Goal: Information Seeking & Learning: Learn about a topic

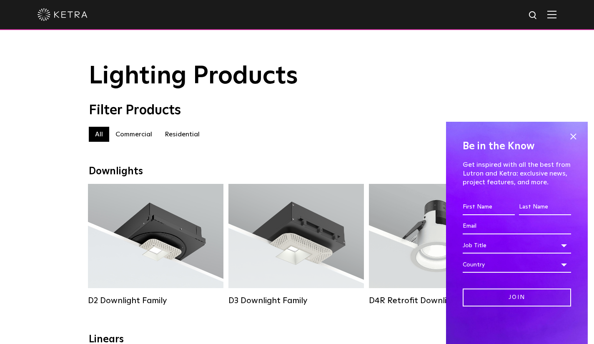
click at [570, 131] on span at bounding box center [573, 136] width 13 height 13
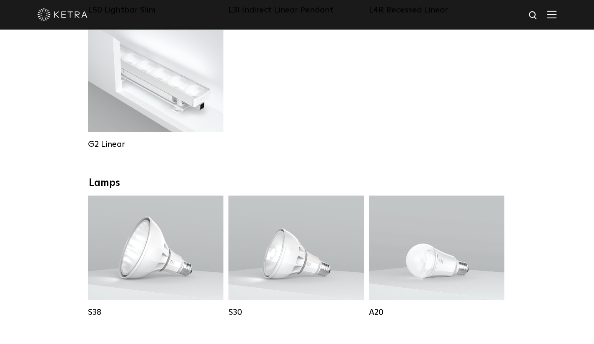
scroll to position [542, 0]
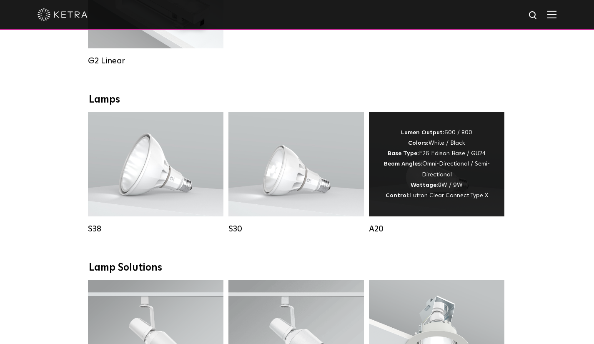
click at [448, 176] on div "Lumen Output: 600 / 800 Colors: White / Black Base Type: E26 Edison Base / GU24…" at bounding box center [436, 164] width 110 height 73
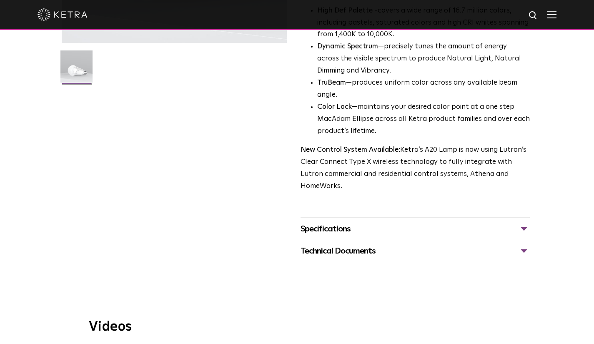
scroll to position [292, 0]
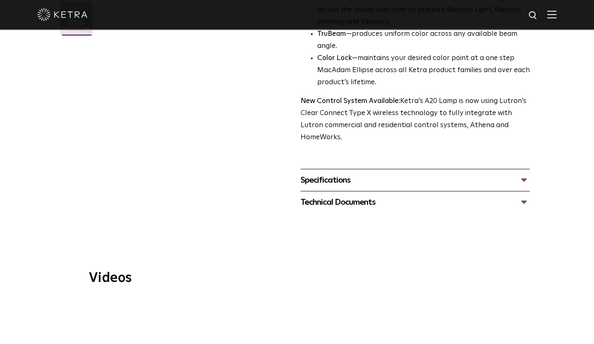
click at [357, 178] on div "Specifications" at bounding box center [415, 179] width 230 height 13
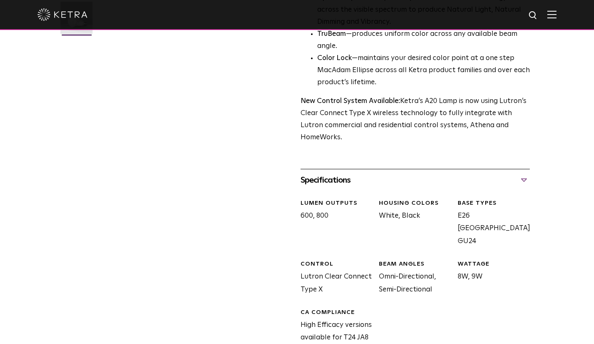
click at [365, 178] on div "Specifications" at bounding box center [415, 179] width 230 height 13
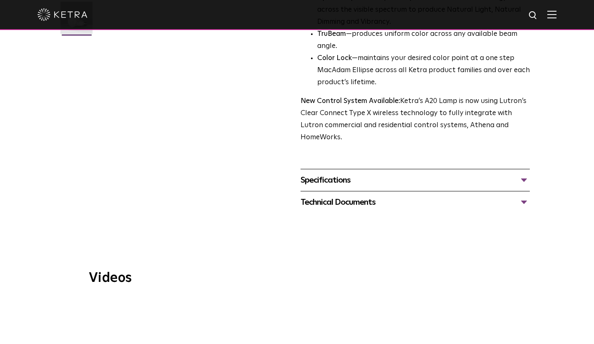
click at [350, 173] on div "Specifications" at bounding box center [415, 179] width 230 height 13
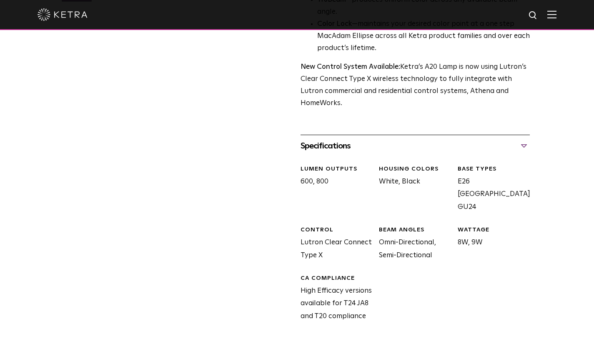
scroll to position [333, 0]
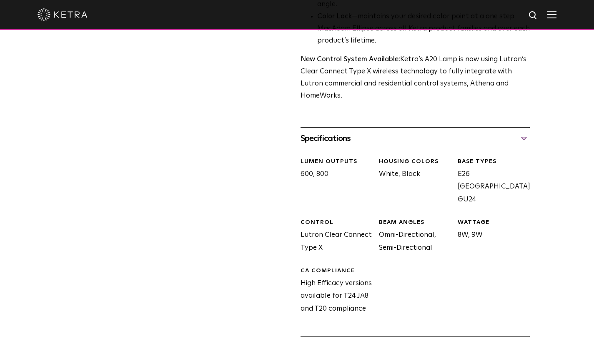
click at [383, 128] on div "Specifications LUMEN OUTPUTS 600, 800 HOUSING COLORS White, Black BASE TYPES E2…" at bounding box center [415, 231] width 230 height 209
click at [373, 136] on div "Specifications" at bounding box center [415, 138] width 230 height 13
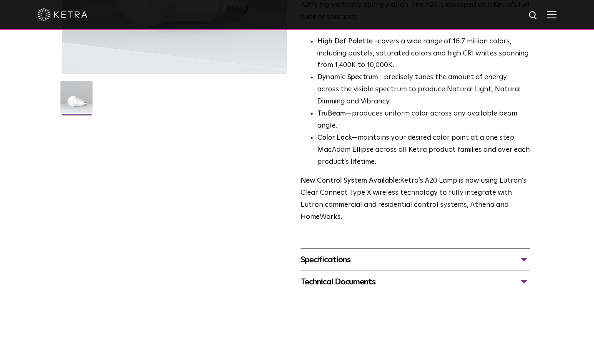
scroll to position [250, 0]
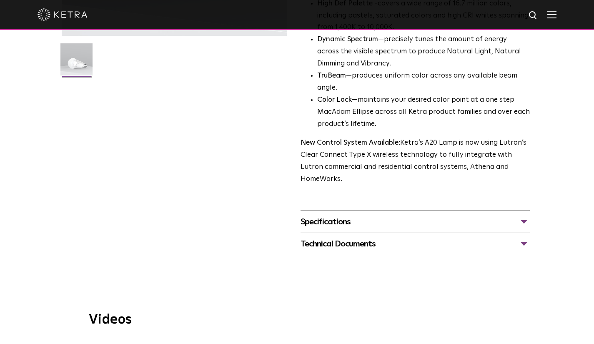
click at [393, 231] on div "Specifications LUMEN OUTPUTS 600, 800 HOUSING COLORS White, Black BASE TYPES E2…" at bounding box center [415, 221] width 230 height 22
click at [389, 220] on div "Specifications" at bounding box center [415, 221] width 230 height 13
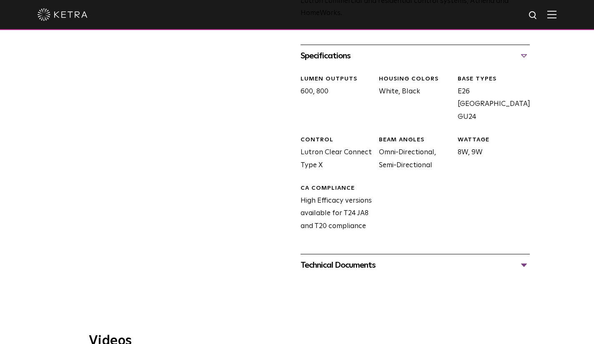
scroll to position [417, 0]
click at [454, 48] on div "Specifications LUMEN OUTPUTS 600, 800 HOUSING COLORS White, Black BASE TYPES E2…" at bounding box center [415, 148] width 230 height 209
click at [451, 53] on div "Specifications" at bounding box center [415, 54] width 230 height 13
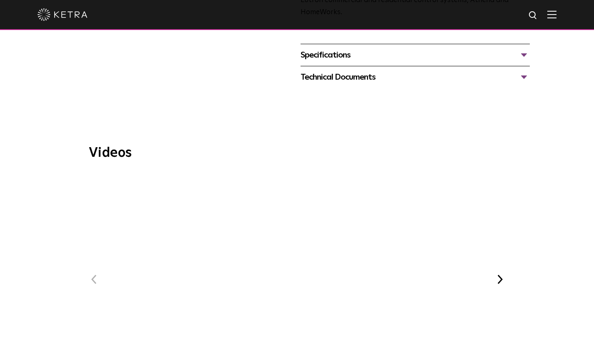
click at [398, 82] on div "Technical Documents" at bounding box center [415, 76] width 230 height 13
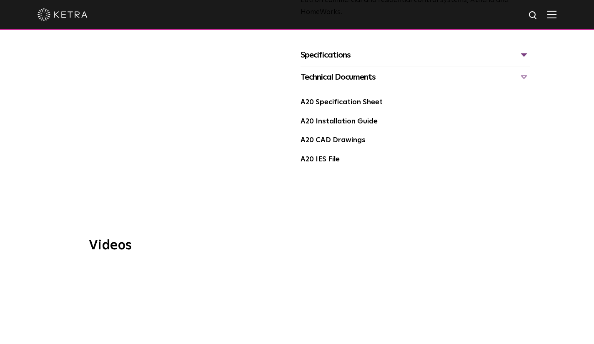
click at [398, 82] on div "Technical Documents" at bounding box center [415, 76] width 230 height 13
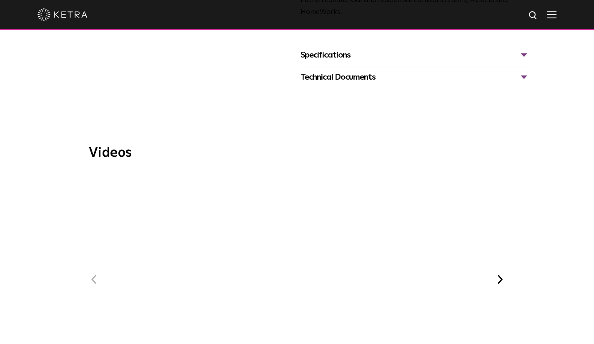
click at [398, 82] on div "Technical Documents" at bounding box center [415, 76] width 230 height 13
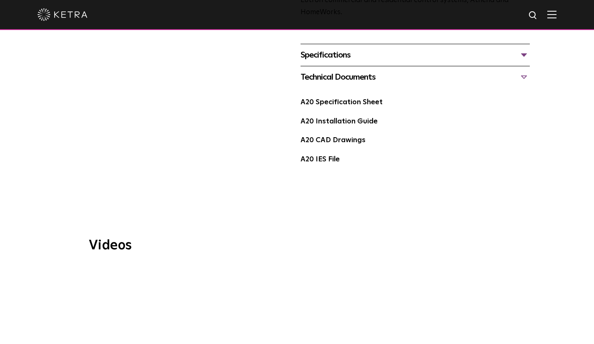
click at [390, 79] on div "Technical Documents" at bounding box center [415, 76] width 230 height 13
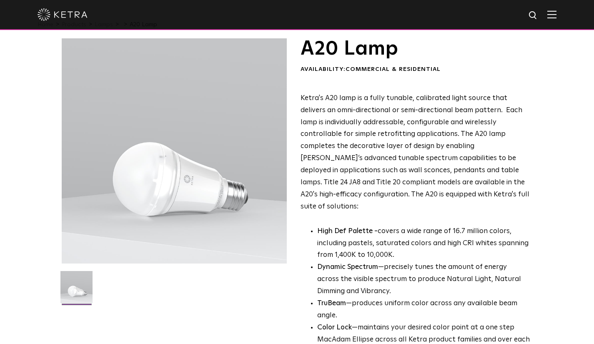
scroll to position [0, 0]
